Goal: Task Accomplishment & Management: Manage account settings

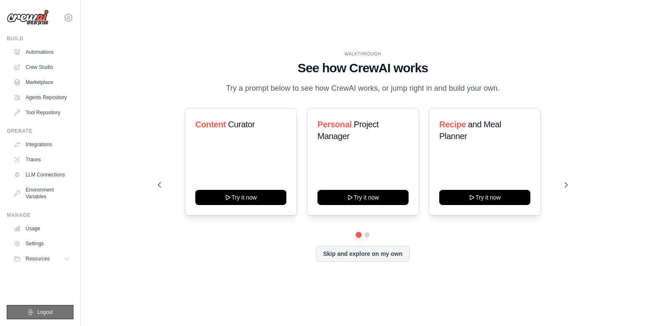
click at [46, 310] on span "Logout" at bounding box center [45, 312] width 16 height 7
click at [36, 314] on button "Logout" at bounding box center [40, 312] width 67 height 14
click at [44, 309] on span "Logout" at bounding box center [45, 312] width 16 height 7
